Goal: Find specific page/section: Find specific page/section

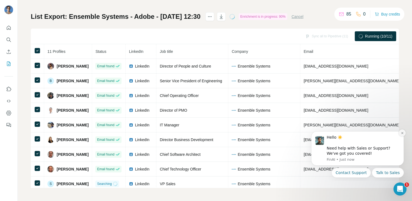
click at [402, 133] on icon "Dismiss notification" at bounding box center [402, 133] width 2 height 2
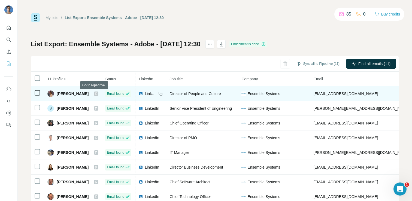
click at [95, 93] on icon at bounding box center [95, 93] width 3 height 4
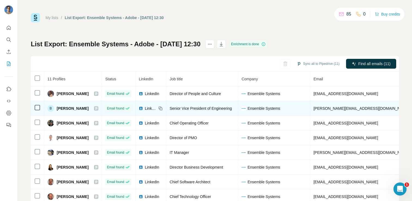
click at [96, 109] on icon at bounding box center [95, 108] width 3 height 4
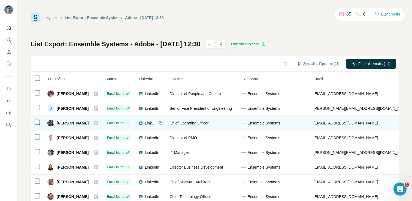
click at [95, 122] on icon at bounding box center [96, 123] width 2 height 3
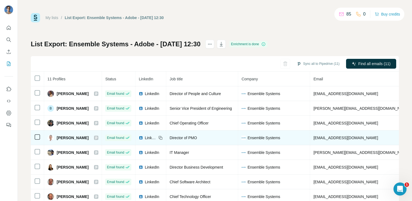
click at [95, 137] on icon at bounding box center [96, 137] width 2 height 3
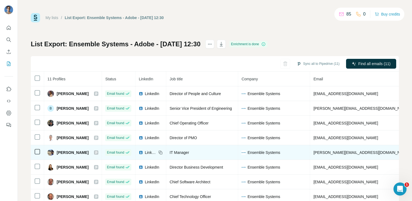
click at [95, 152] on icon at bounding box center [95, 152] width 3 height 4
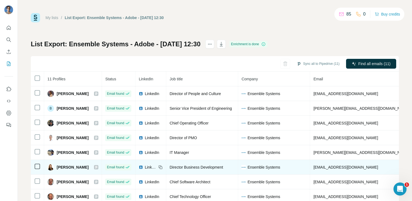
click at [95, 167] on icon at bounding box center [95, 167] width 3 height 4
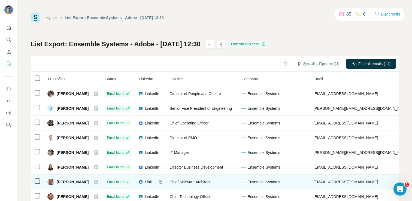
click at [95, 182] on icon at bounding box center [96, 181] width 2 height 3
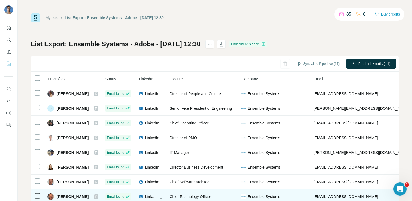
click at [95, 197] on icon at bounding box center [96, 196] width 2 height 3
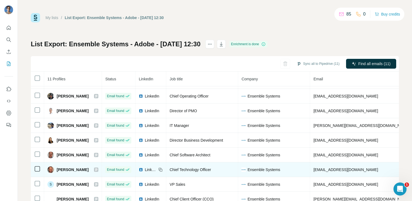
scroll to position [33, 0]
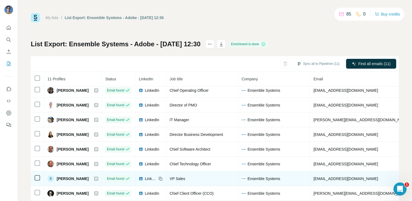
click at [95, 178] on icon at bounding box center [95, 178] width 3 height 4
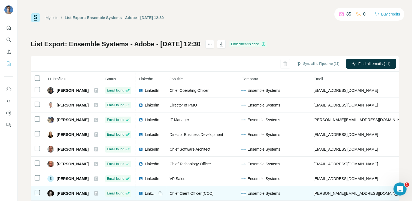
click at [95, 194] on icon at bounding box center [96, 193] width 2 height 3
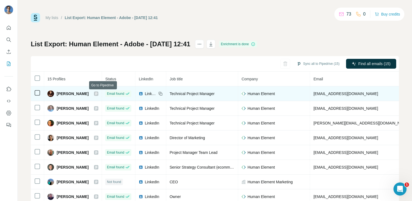
click at [98, 94] on icon at bounding box center [95, 93] width 3 height 4
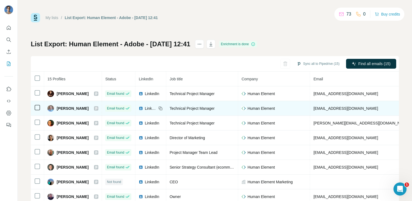
click at [97, 108] on icon at bounding box center [96, 108] width 2 height 3
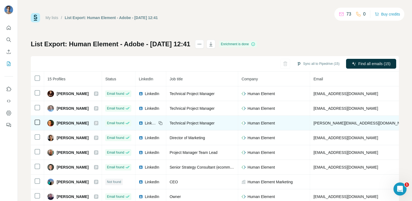
click at [98, 123] on icon at bounding box center [95, 123] width 3 height 4
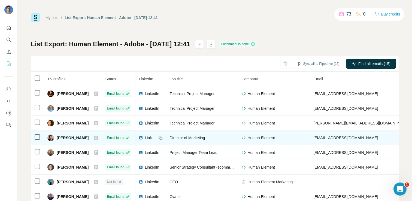
click at [97, 137] on icon at bounding box center [96, 137] width 2 height 3
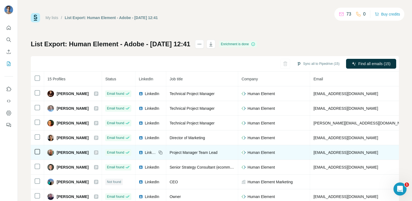
click at [98, 153] on icon at bounding box center [95, 152] width 3 height 4
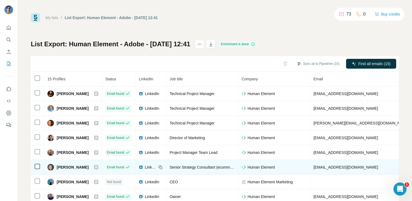
click at [98, 168] on icon at bounding box center [95, 167] width 3 height 4
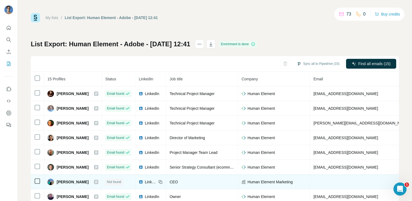
click at [98, 180] on icon at bounding box center [95, 182] width 3 height 4
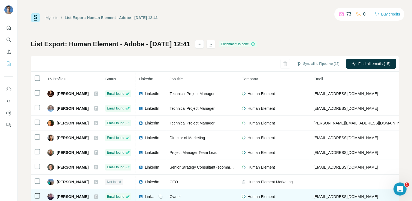
click at [97, 196] on icon at bounding box center [96, 196] width 2 height 3
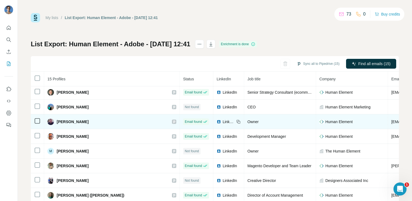
scroll to position [91, 0]
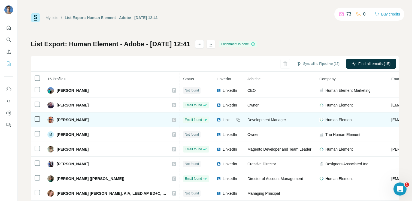
click at [173, 120] on icon at bounding box center [174, 119] width 2 height 3
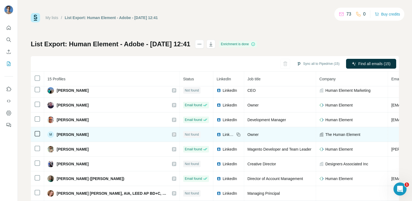
click at [172, 135] on icon at bounding box center [173, 134] width 3 height 4
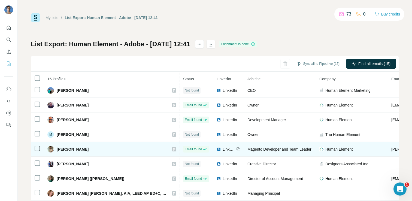
click at [172, 151] on icon at bounding box center [173, 149] width 3 height 4
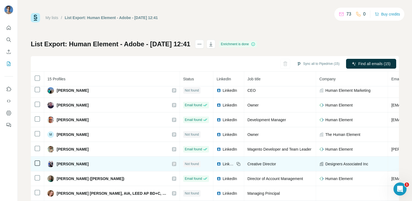
click at [173, 164] on icon at bounding box center [174, 164] width 2 height 3
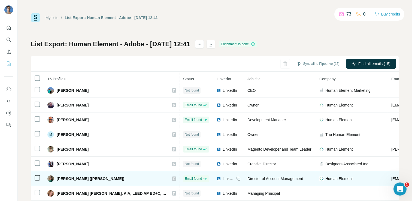
click at [172, 179] on icon at bounding box center [173, 178] width 3 height 4
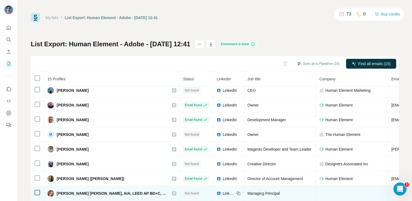
click at [172, 193] on icon at bounding box center [173, 193] width 3 height 4
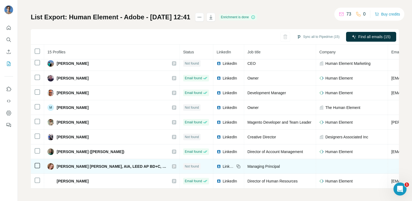
scroll to position [27, 0]
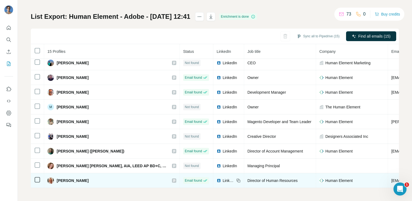
click at [172, 180] on icon at bounding box center [173, 180] width 3 height 4
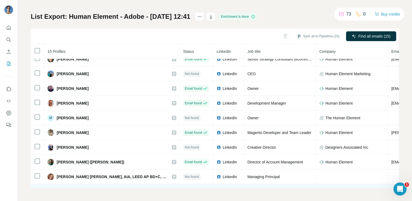
scroll to position [0, 0]
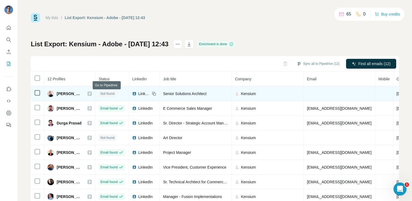
click at [91, 94] on icon at bounding box center [90, 93] width 2 height 3
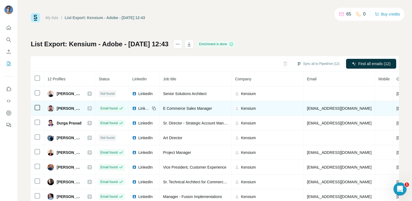
click at [91, 106] on icon at bounding box center [89, 108] width 3 height 4
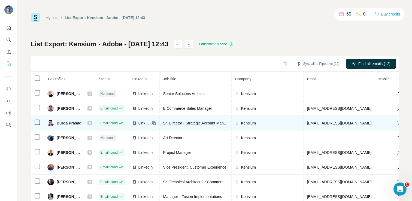
click at [92, 126] on div "Durga Prasad" at bounding box center [69, 123] width 44 height 7
click at [91, 122] on icon at bounding box center [90, 123] width 2 height 3
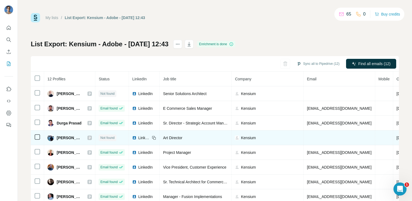
click at [91, 139] on icon at bounding box center [89, 138] width 3 height 4
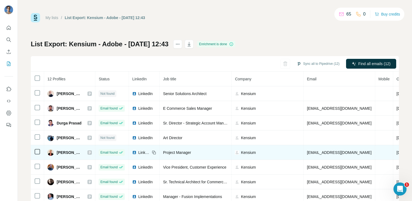
click at [91, 151] on icon at bounding box center [90, 152] width 2 height 3
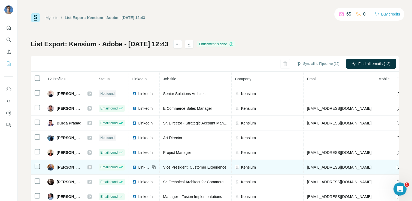
click at [91, 167] on icon at bounding box center [89, 167] width 3 height 4
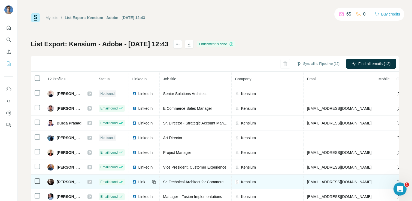
click at [91, 183] on icon at bounding box center [89, 182] width 3 height 4
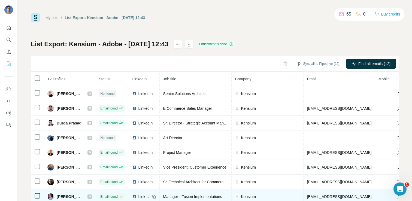
click at [91, 198] on icon at bounding box center [89, 196] width 3 height 4
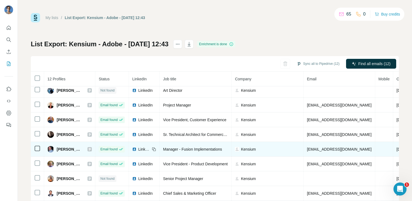
scroll to position [27, 0]
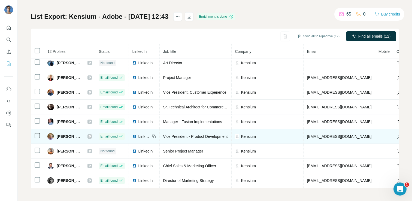
click at [91, 136] on icon at bounding box center [90, 136] width 2 height 3
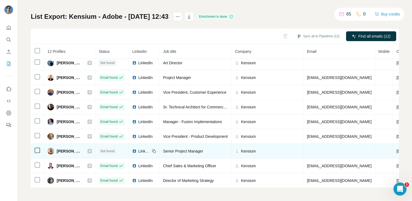
click at [91, 152] on icon at bounding box center [90, 151] width 2 height 3
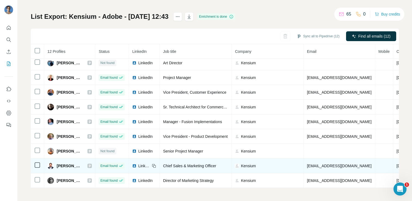
click at [91, 166] on icon at bounding box center [89, 166] width 3 height 4
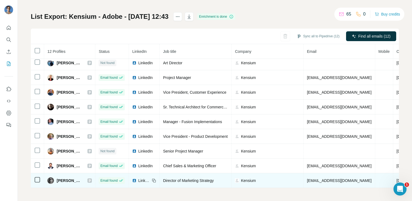
click at [91, 180] on icon at bounding box center [89, 180] width 3 height 4
